Goal: Submit feedback/report problem

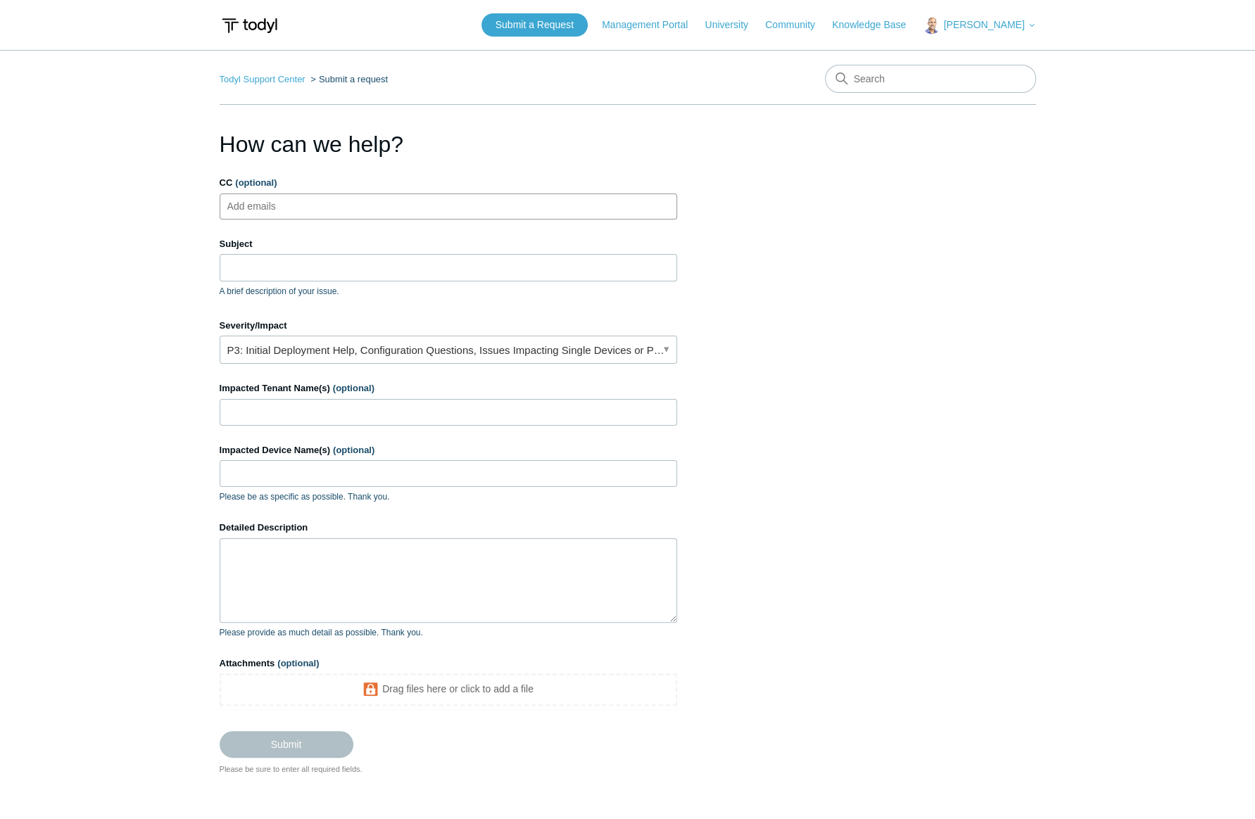
click at [248, 210] on input "CC (optional)" at bounding box center [264, 206] width 84 height 21
drag, startPoint x: 979, startPoint y: 188, endPoint x: 753, endPoint y: 201, distance: 225.7
click at [976, 187] on section "How can we help? CC (optional) Add emails Subject A brief description of your i…" at bounding box center [628, 451] width 817 height 648
click at [261, 268] on input "Subject" at bounding box center [449, 267] width 458 height 27
click at [248, 265] on input "Subject" at bounding box center [449, 267] width 458 height 27
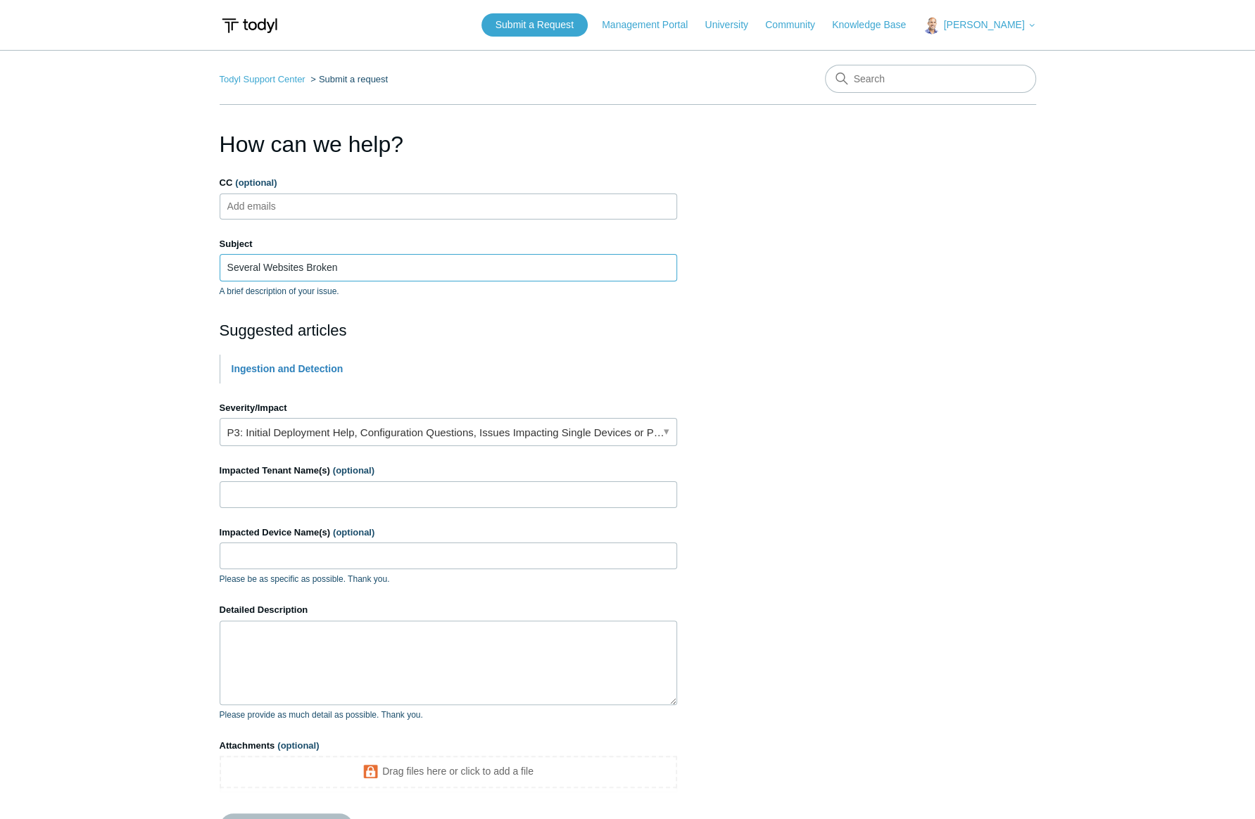
click at [260, 267] on input "Several Websites Broken" at bounding box center [449, 267] width 458 height 27
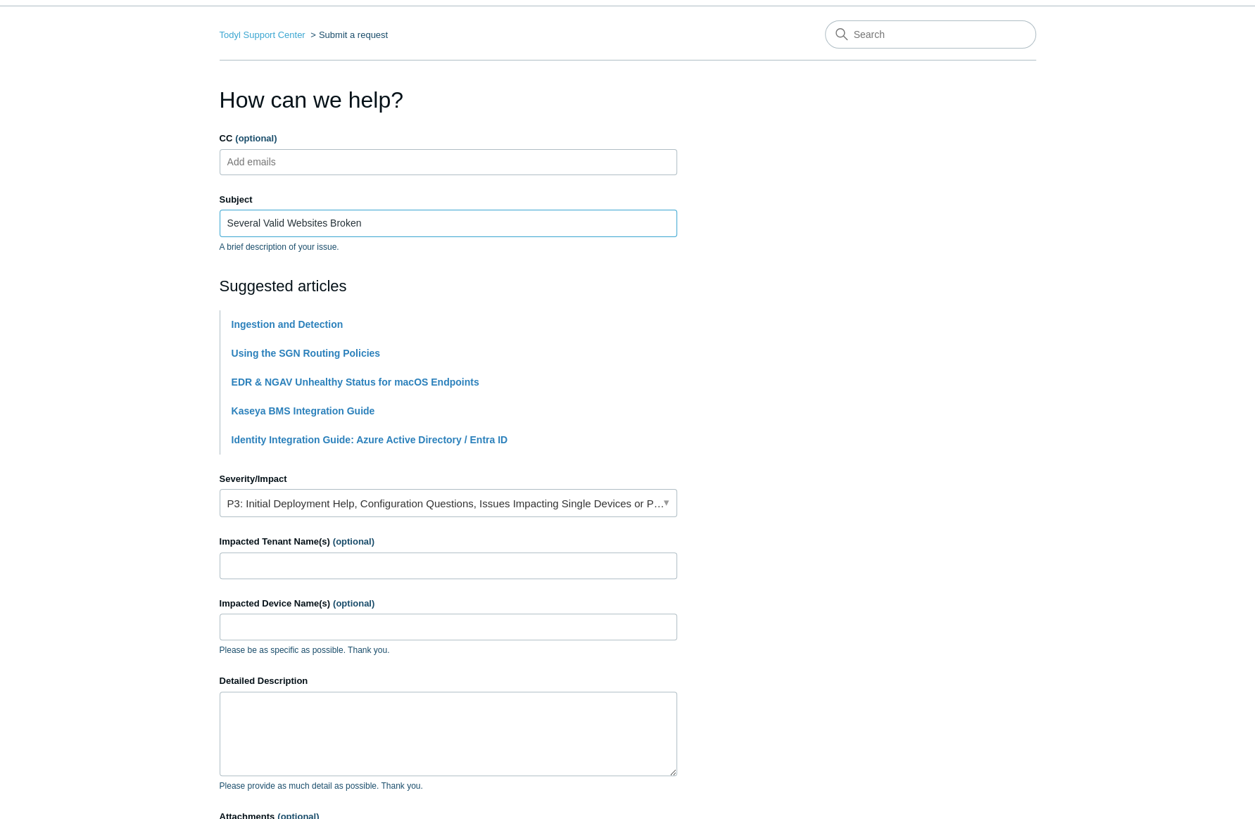
scroll to position [63, 0]
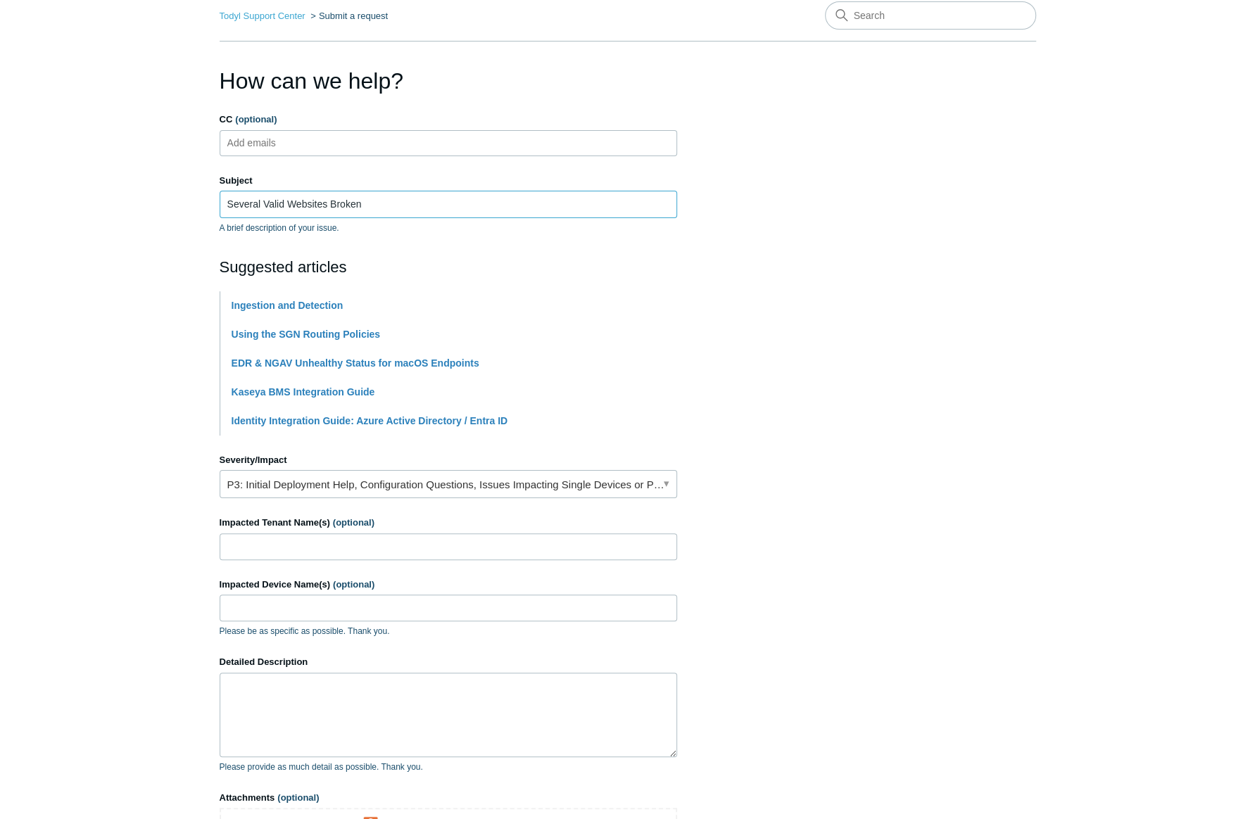
type input "Several Valid Websites Broken"
click at [1035, 284] on section "How can we help? CC (optional) Add emails Subject Several Valid Websites Broken…" at bounding box center [628, 487] width 817 height 846
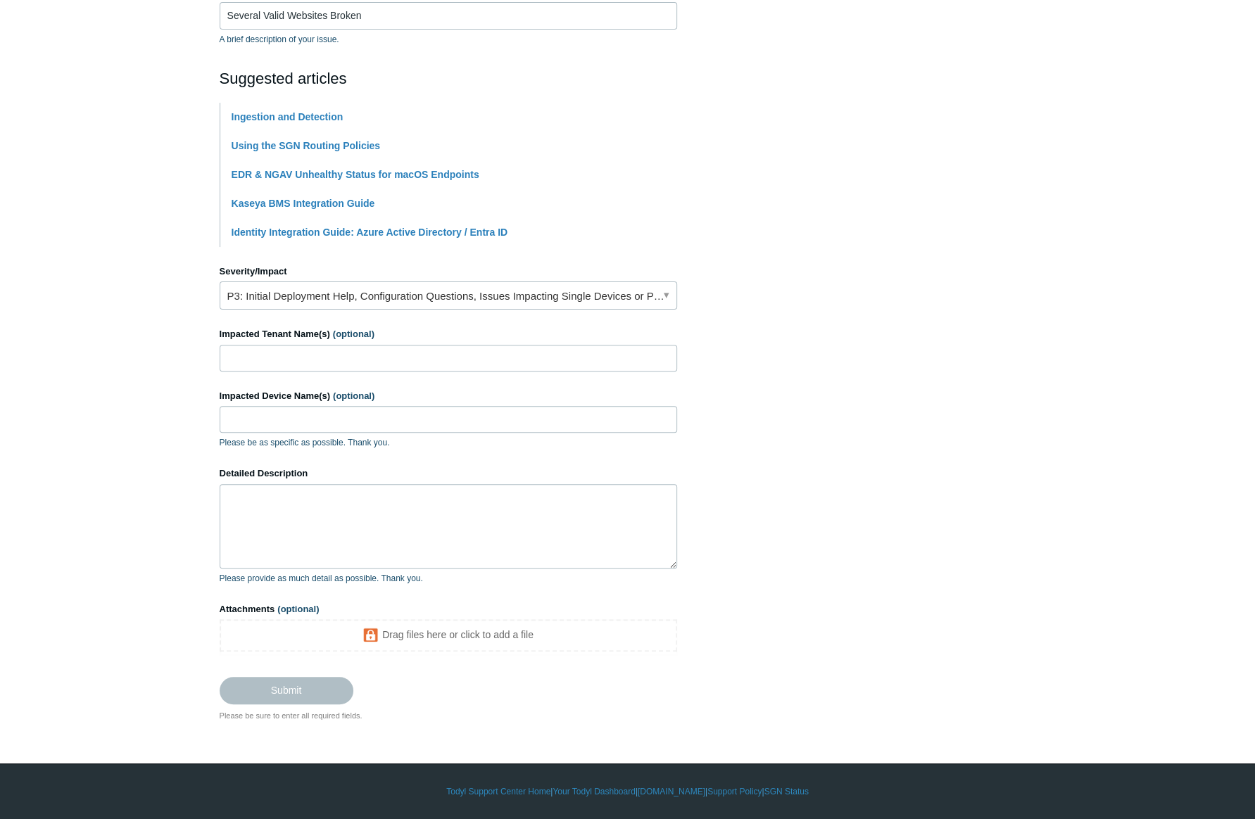
scroll to position [253, 0]
click at [277, 360] on input "Impacted Tenant Name(s) (optional)" at bounding box center [449, 358] width 458 height 27
type input "All - Lumari Tech"
click at [302, 415] on input "Impacted Device Name(s) (optional)" at bounding box center [449, 419] width 458 height 27
type input "Optimus"
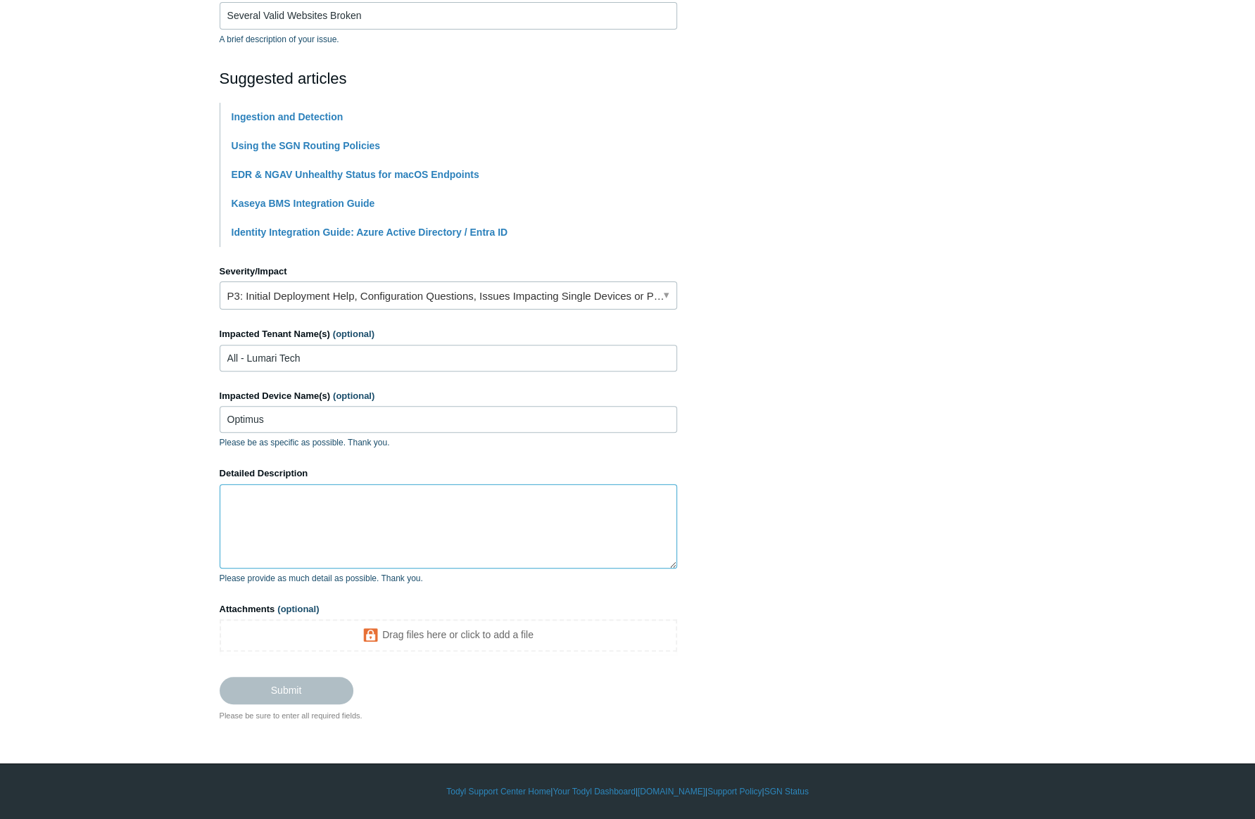
click at [425, 486] on textarea "Detailed Description" at bounding box center [449, 526] width 458 height 84
paste textarea "We are experiencing an issue where legitimate websites, such as GoDaddy.com, pa…"
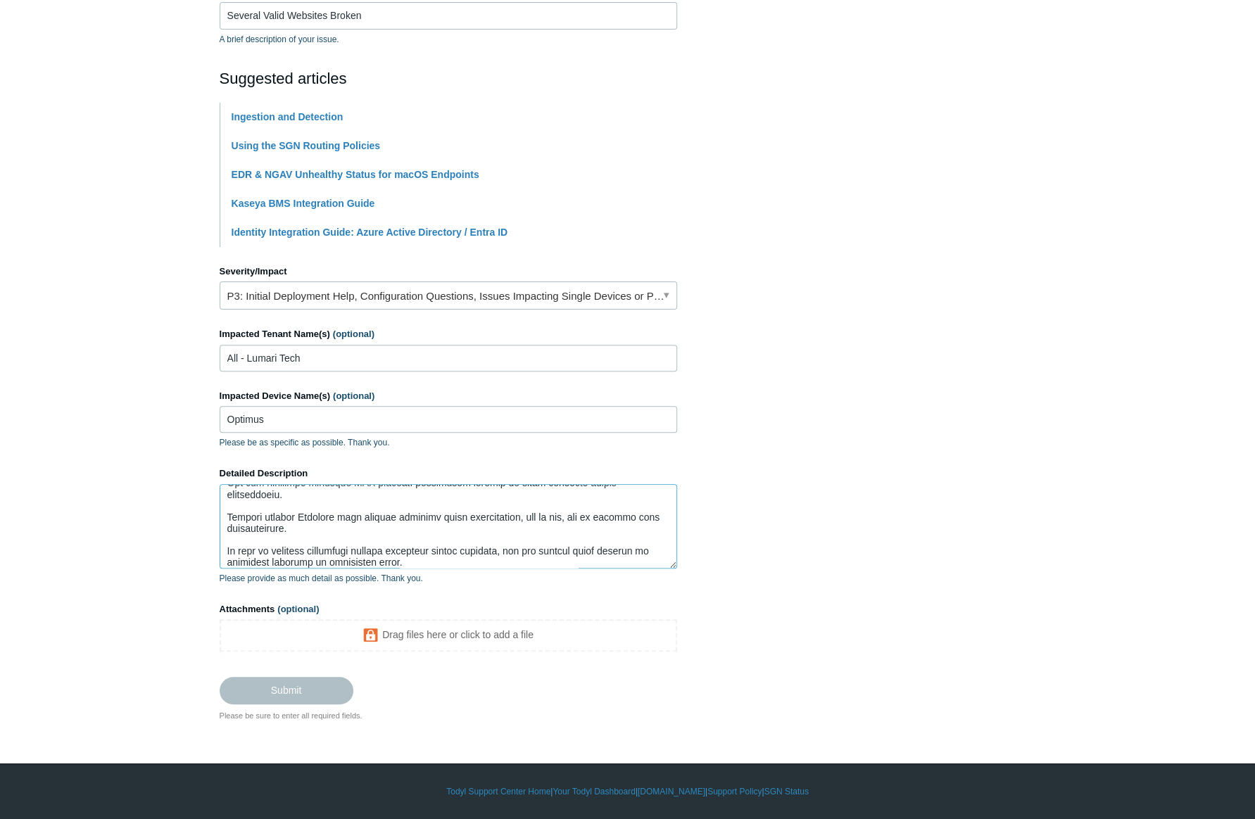
scroll to position [235, 0]
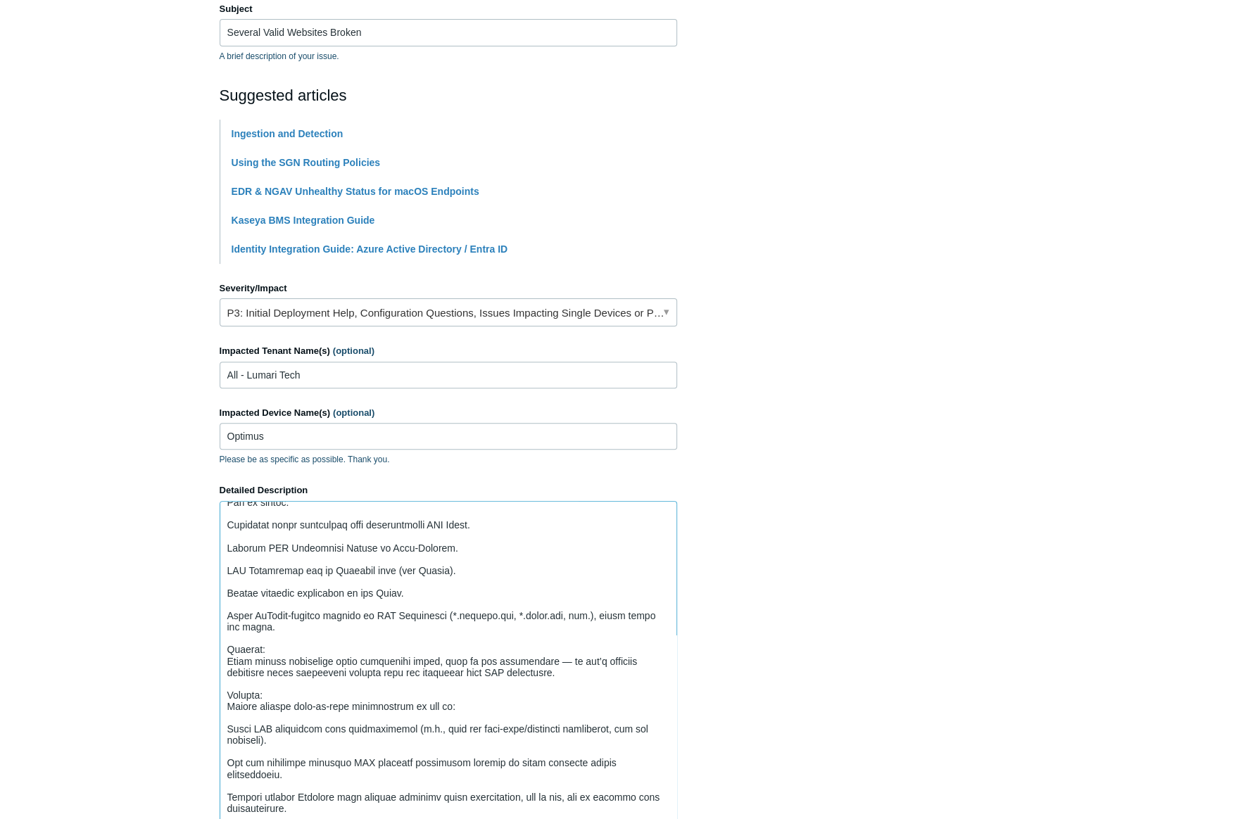
drag, startPoint x: 674, startPoint y: 581, endPoint x: 662, endPoint y: 812, distance: 231.2
click at [677, 819] on html "Skip to main content Submit a Request Management Portal University Community Kn…" at bounding box center [627, 427] width 1255 height 1325
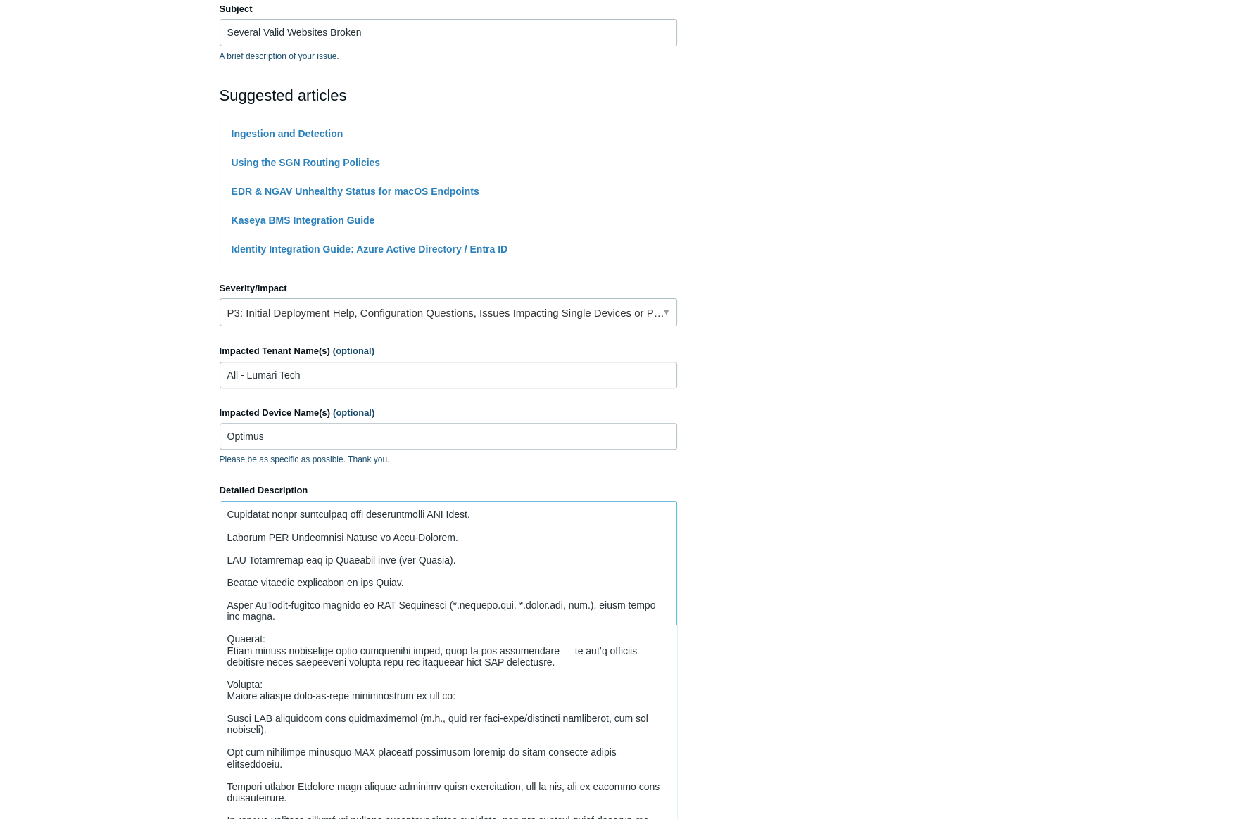
scroll to position [58, 0]
click at [227, 525] on textarea "Detailed Description" at bounding box center [449, 671] width 458 height 341
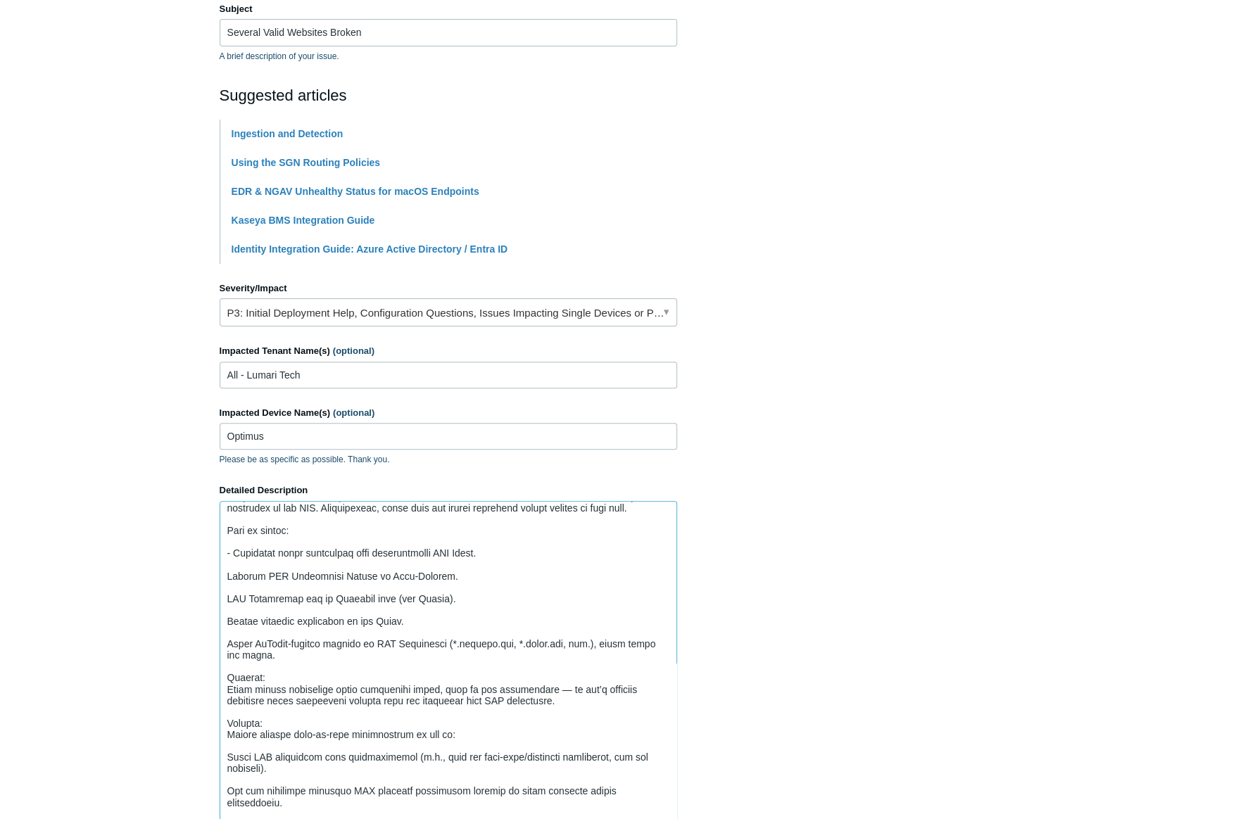
scroll to position [0, 0]
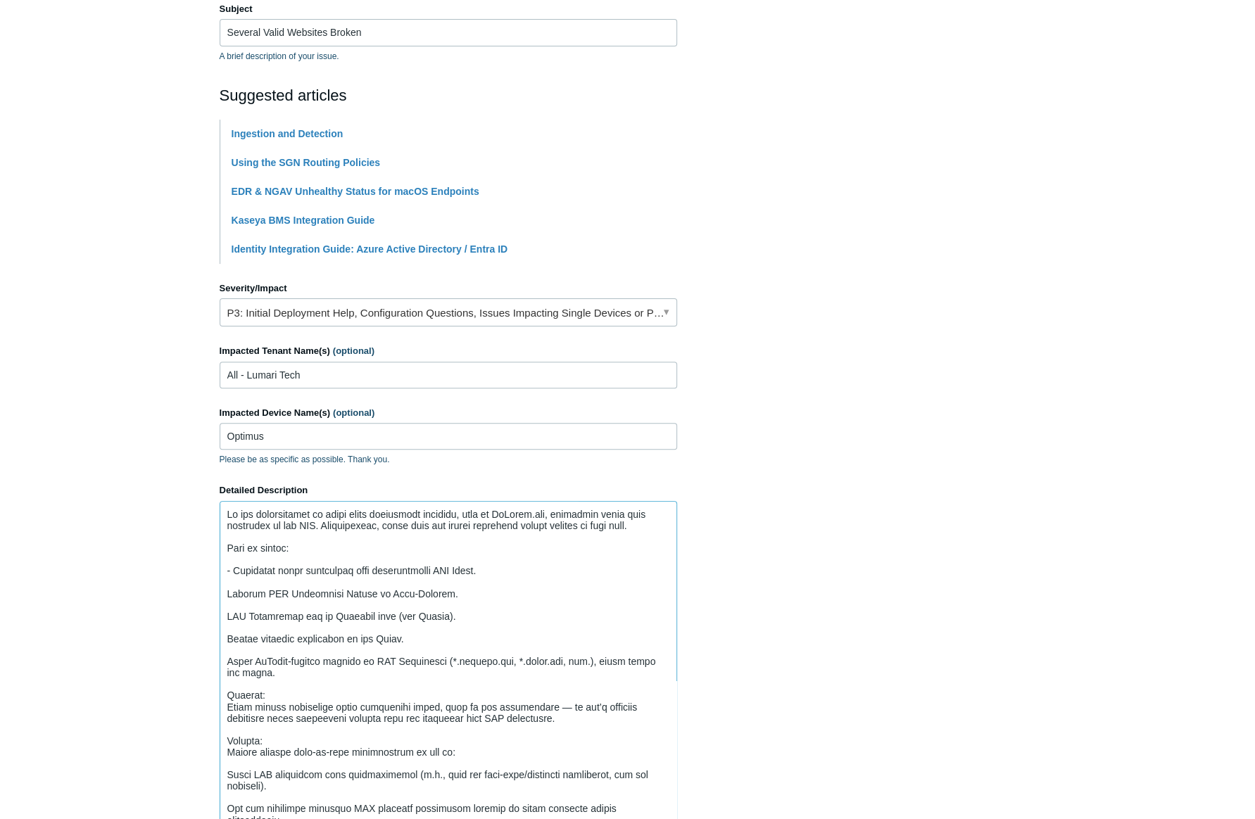
click at [225, 586] on textarea "Detailed Description" at bounding box center [449, 671] width 458 height 341
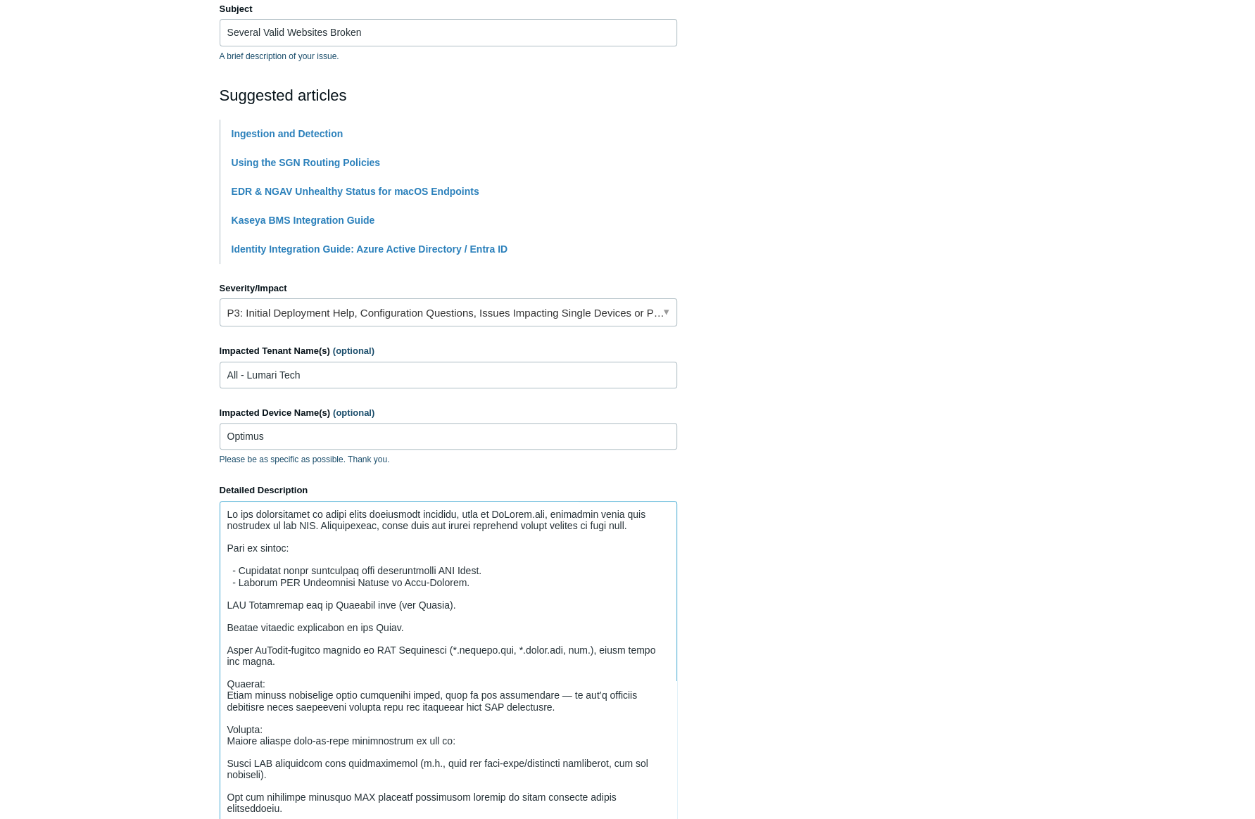
click at [244, 601] on textarea "Detailed Description" at bounding box center [449, 671] width 458 height 341
click at [227, 616] on textarea "Detailed Description" at bounding box center [449, 671] width 458 height 341
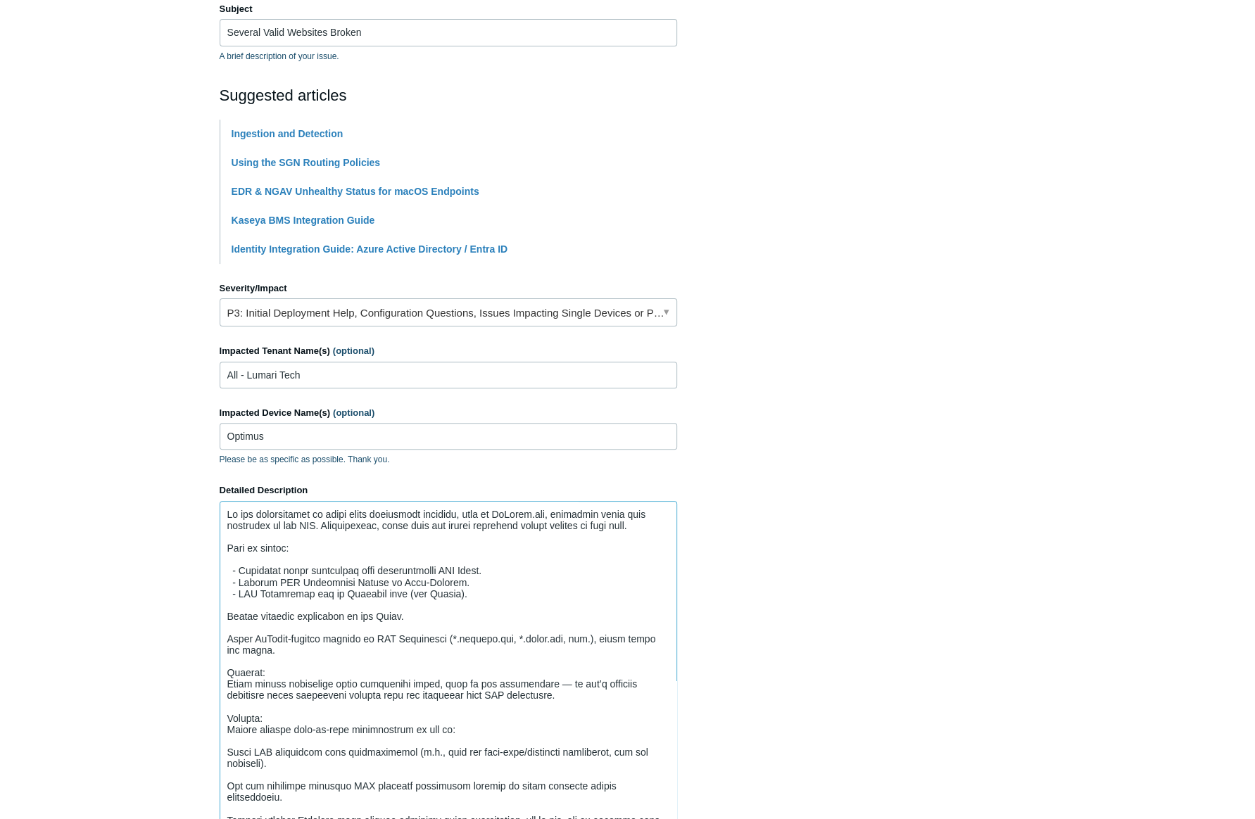
click at [225, 624] on textarea "Detailed Description" at bounding box center [449, 671] width 458 height 341
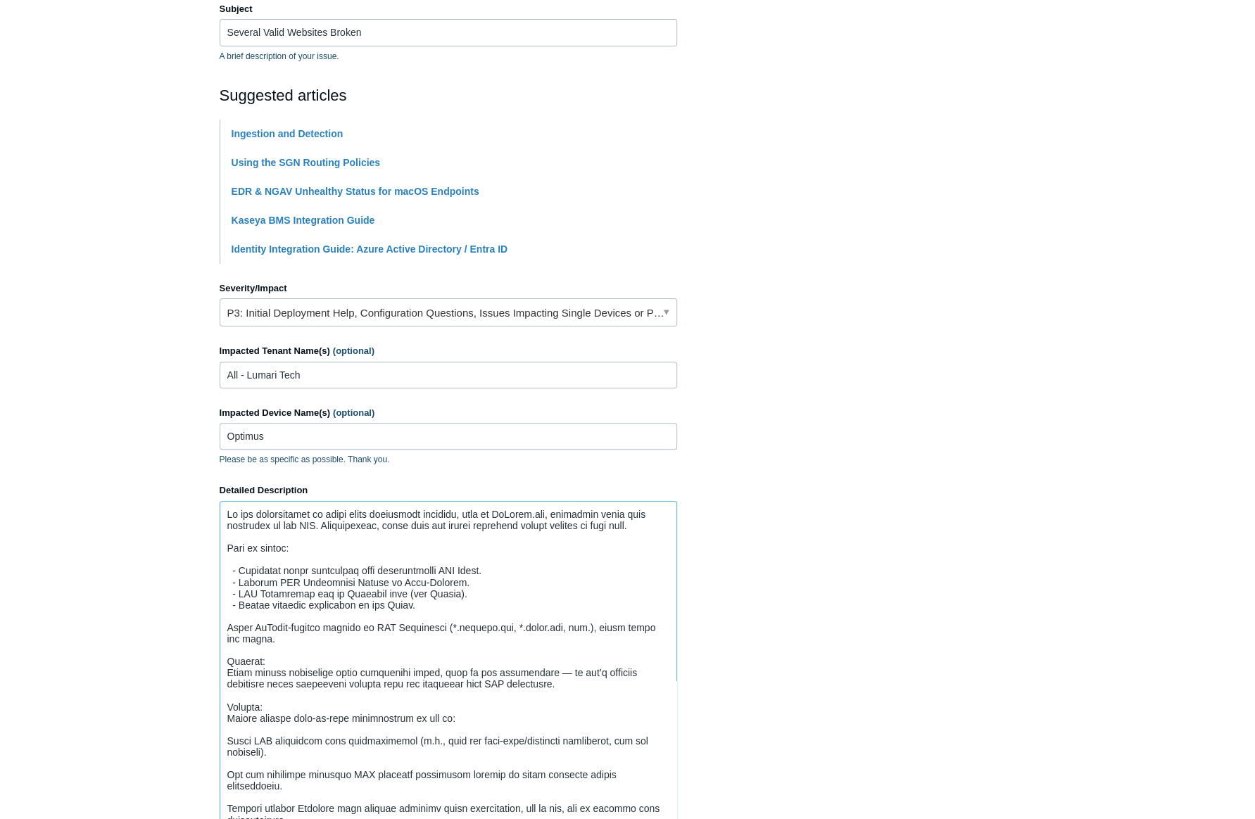
click at [225, 638] on textarea "Detailed Description" at bounding box center [449, 671] width 458 height 341
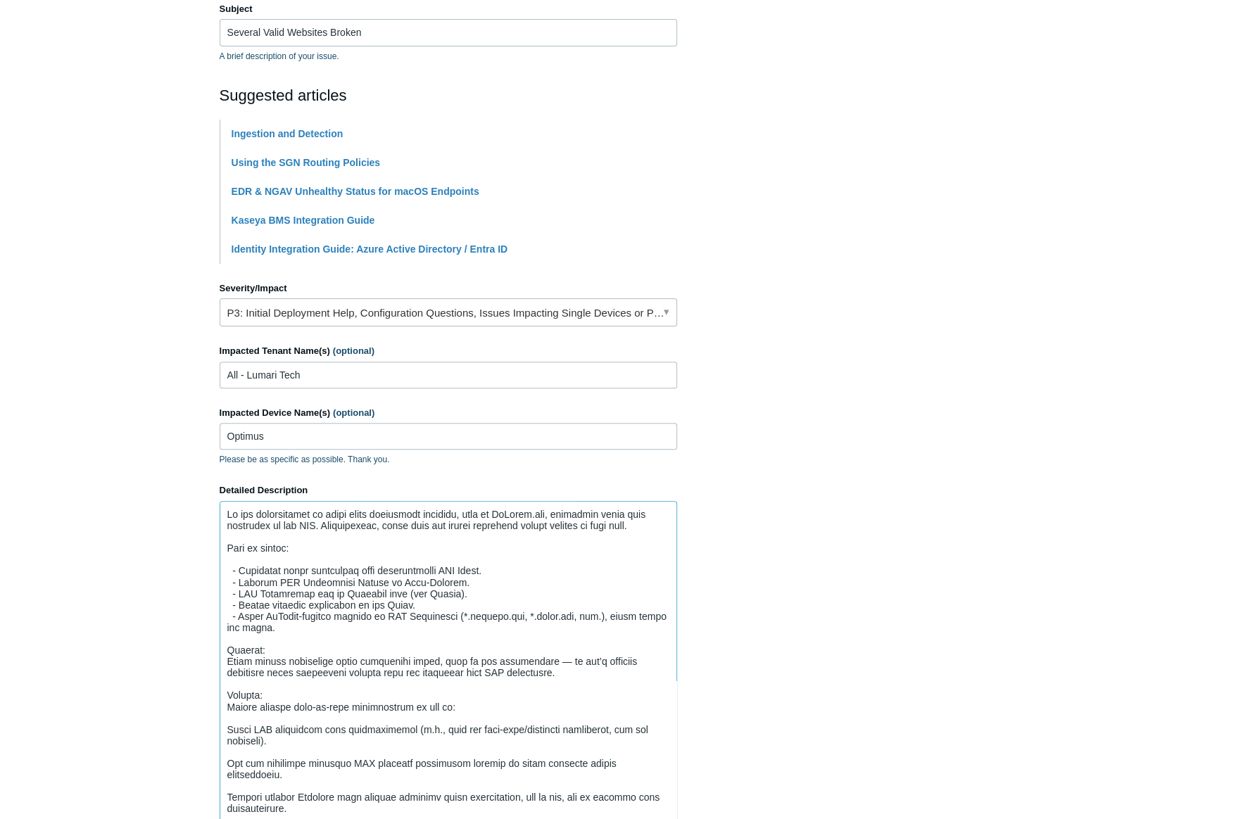
click at [419, 626] on textarea "Detailed Description" at bounding box center [449, 671] width 458 height 341
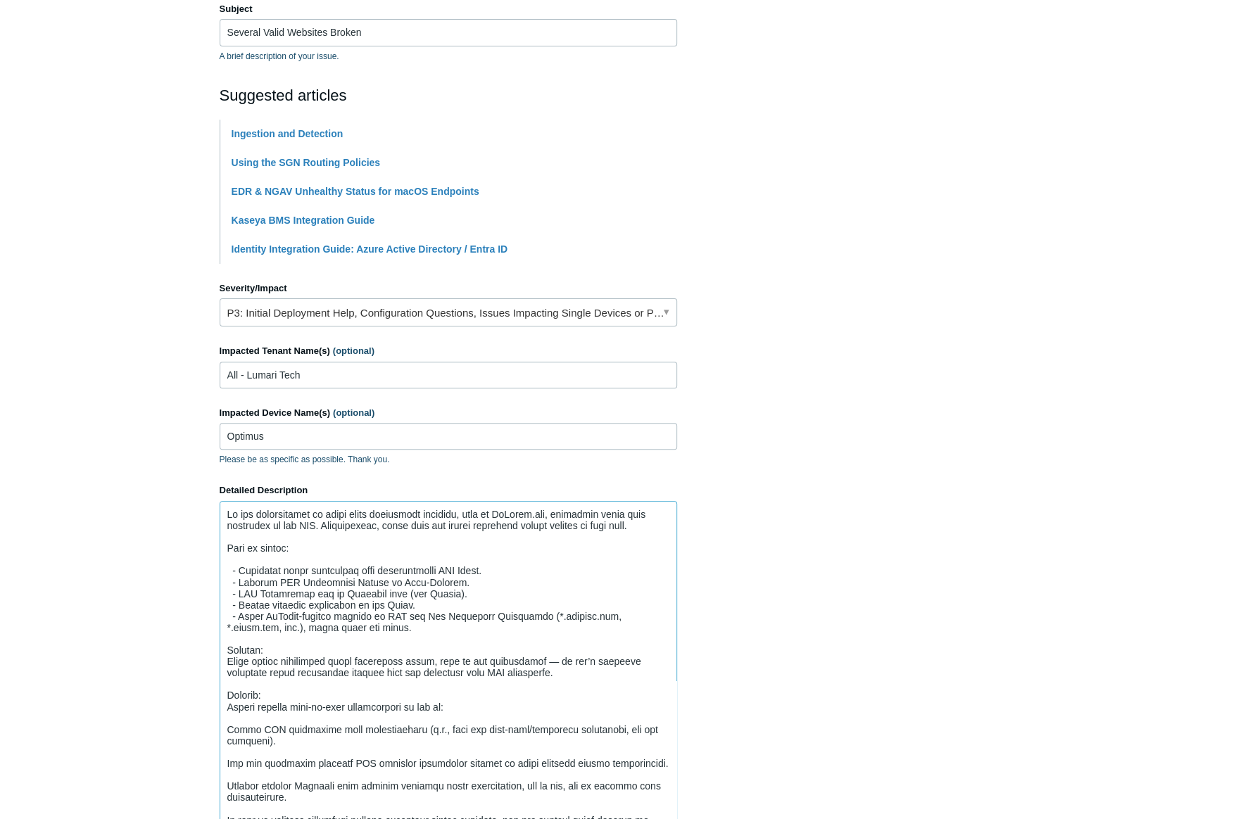
scroll to position [13, 0]
drag, startPoint x: 403, startPoint y: 627, endPoint x: 316, endPoint y: 618, distance: 87.1
click at [313, 622] on textarea "Detailed Description" at bounding box center [449, 671] width 458 height 341
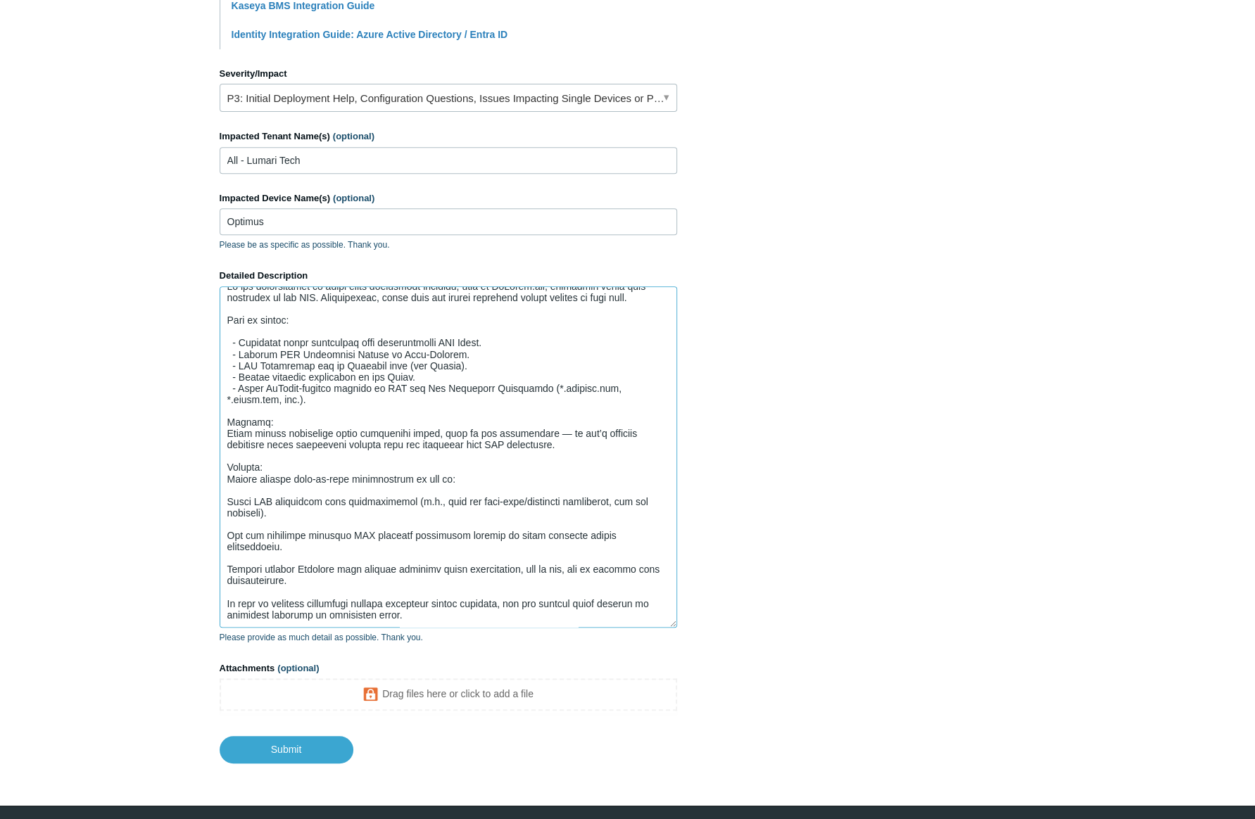
scroll to position [492, 0]
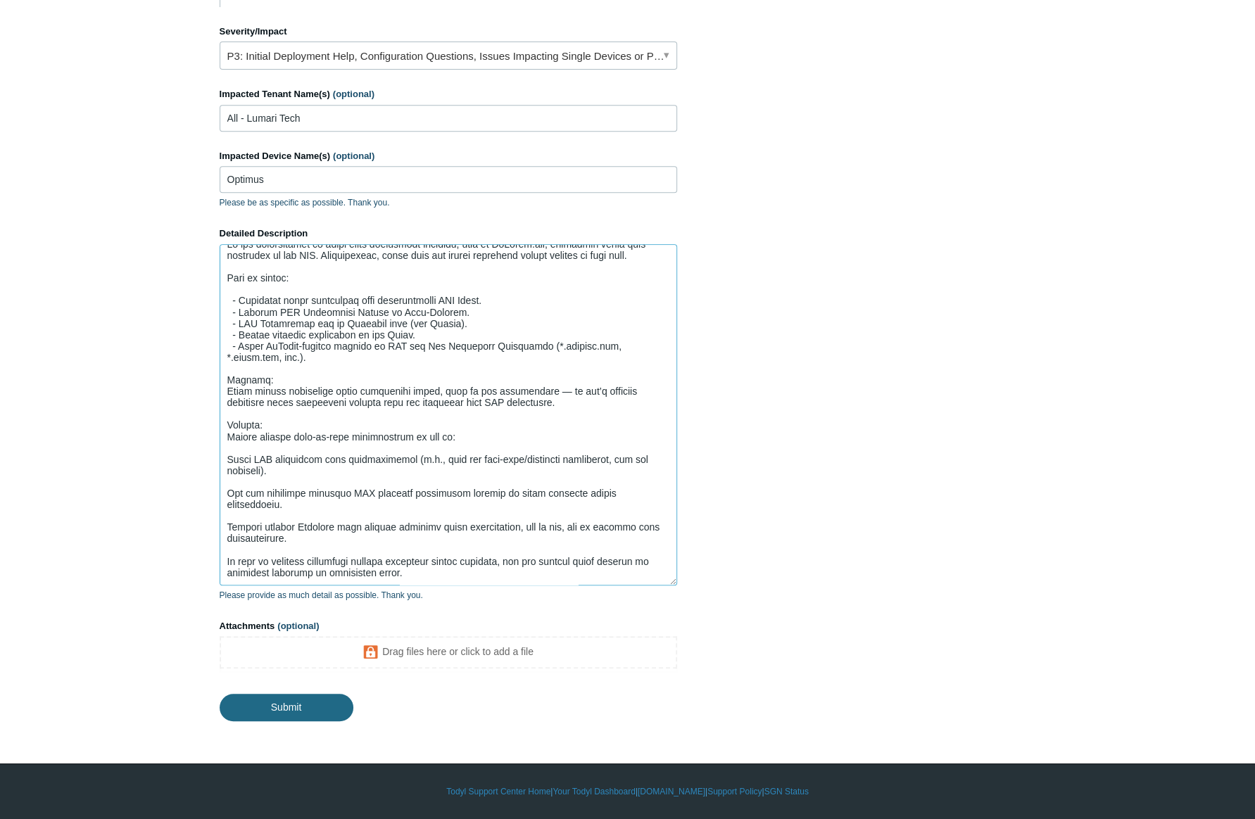
type textarea "We are experiencing an issue where legitimate websites, such as GoDaddy.com, pa…"
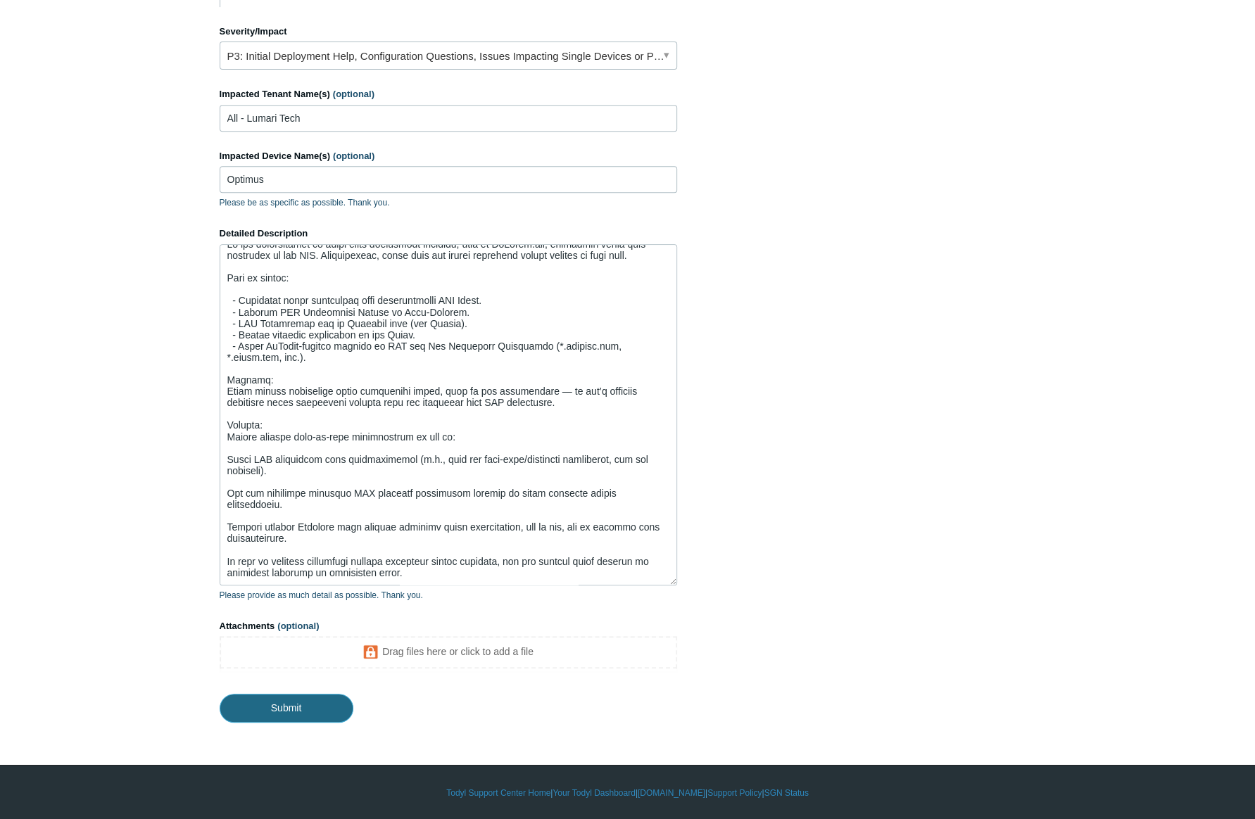
click at [306, 694] on input "Submit" at bounding box center [287, 708] width 134 height 28
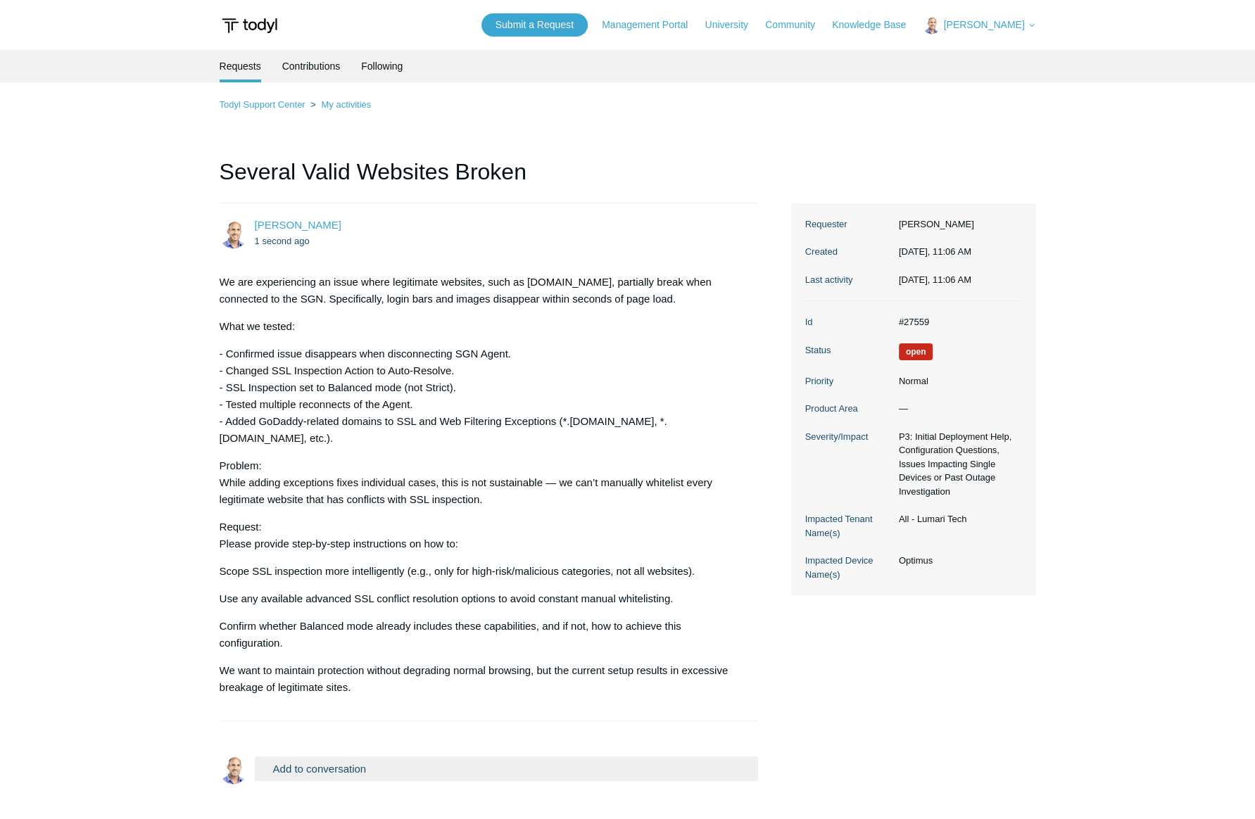
click at [329, 373] on p "- Confirmed issue disappears when disconnecting SGN Agent. - Changed SSL Inspec…" at bounding box center [482, 396] width 525 height 101
drag, startPoint x: 724, startPoint y: 560, endPoint x: 819, endPoint y: 575, distance: 97.0
